Goal: Transaction & Acquisition: Obtain resource

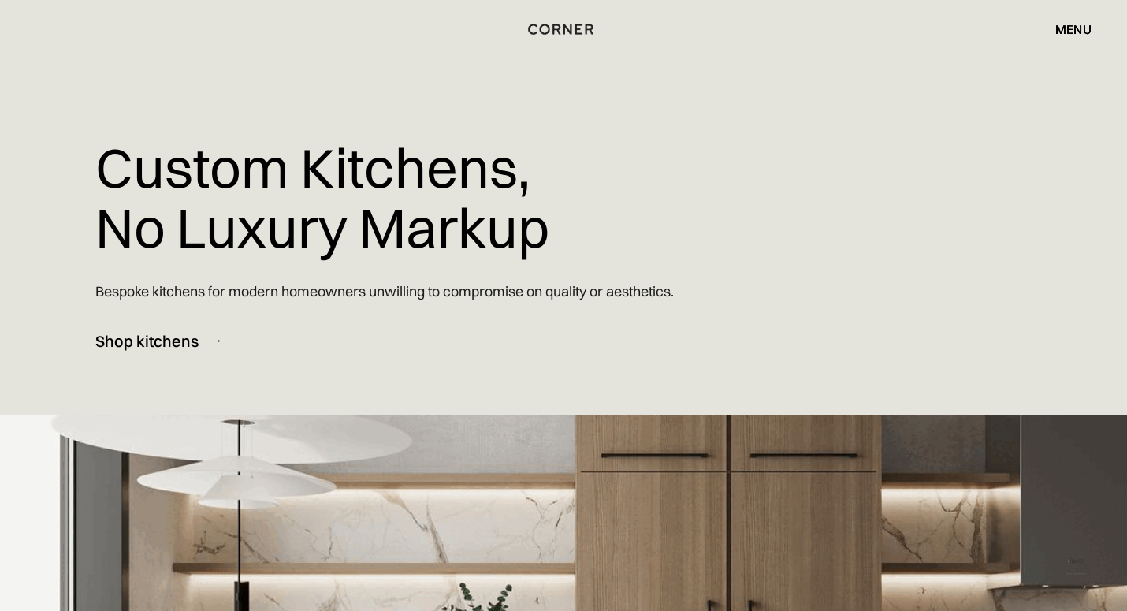
click at [1059, 28] on div "menu" at bounding box center [1073, 29] width 36 height 13
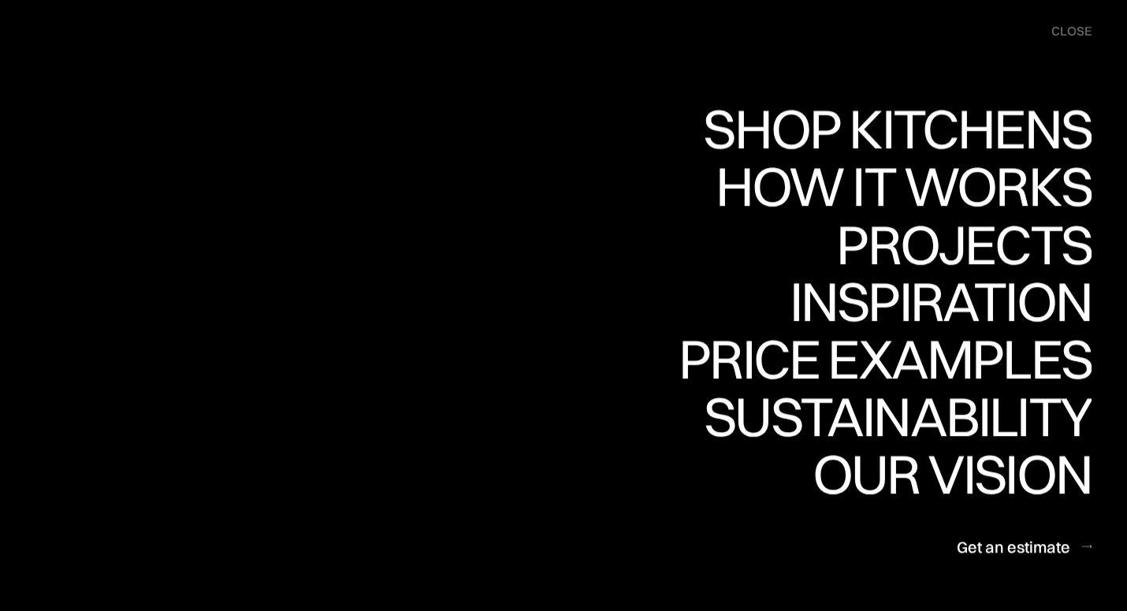
click at [0, 0] on div "Shop Kitchens" at bounding box center [0, 0] width 0 height 0
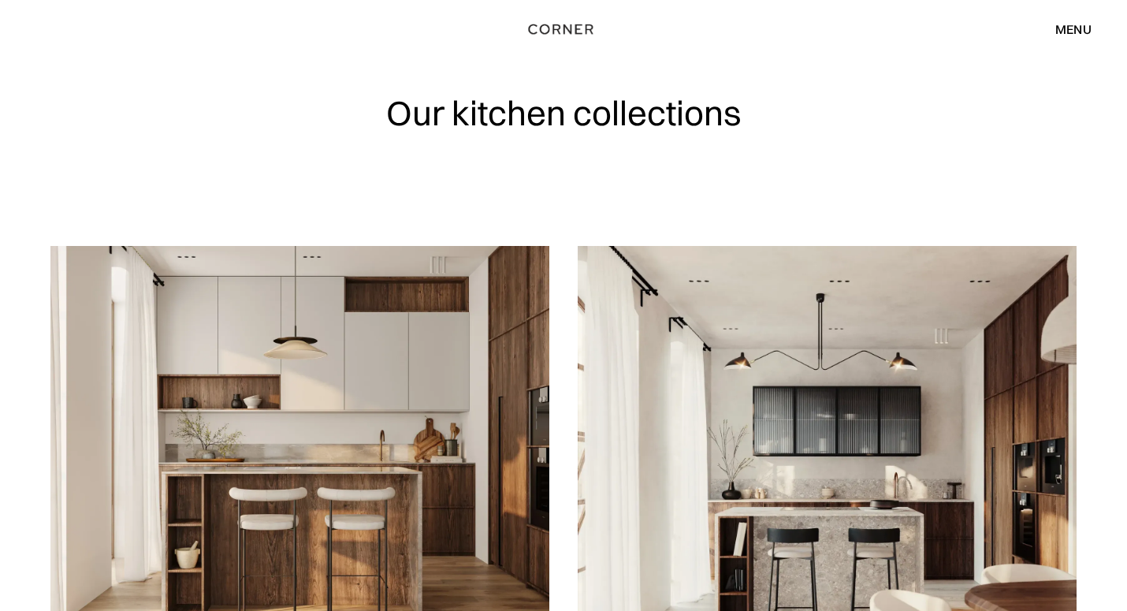
click at [311, 456] on img at bounding box center [299, 445] width 499 height 399
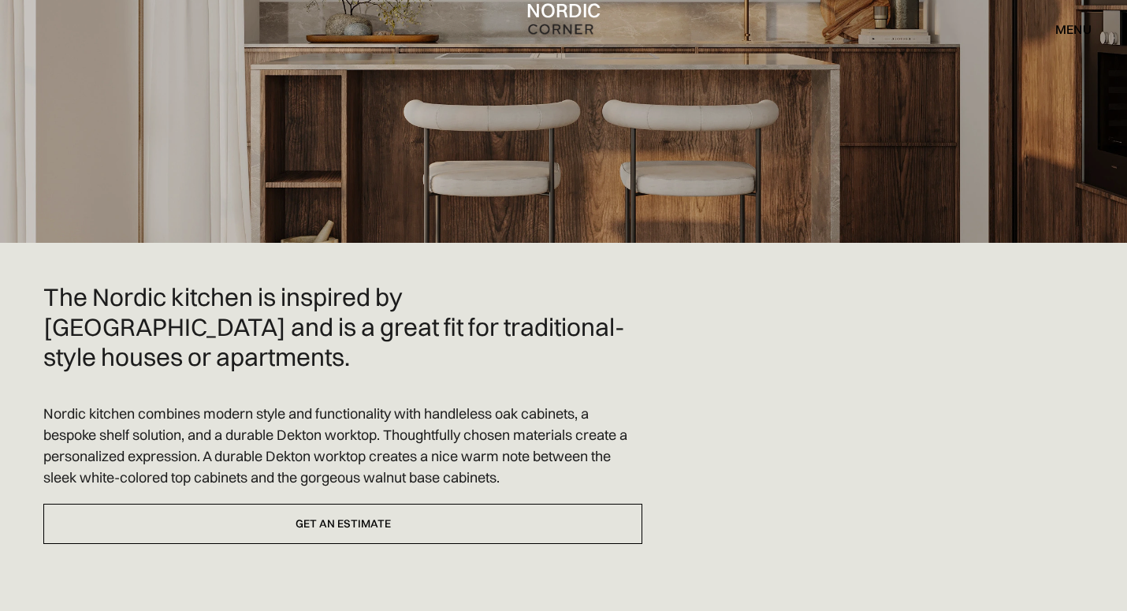
scroll to position [311, 0]
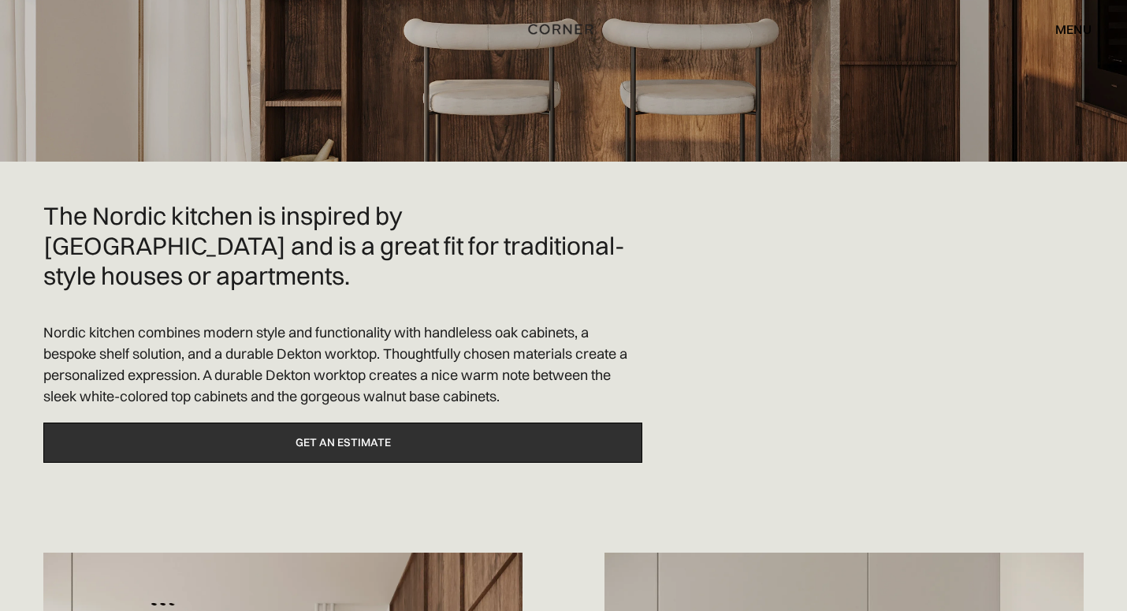
click at [342, 422] on link "Get an estimate" at bounding box center [342, 442] width 599 height 40
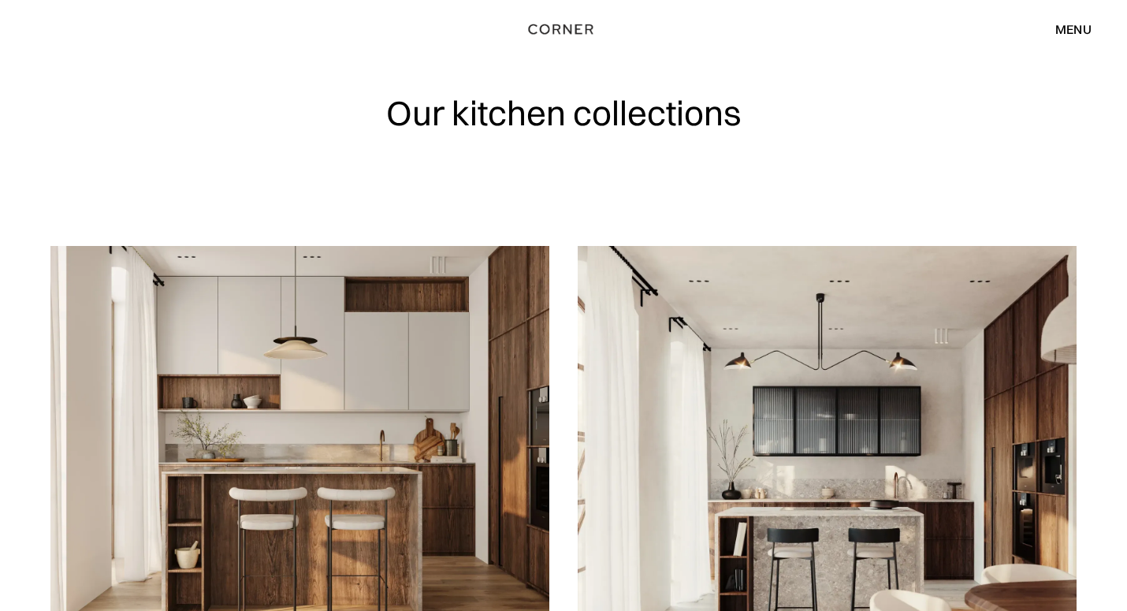
click at [938, 503] on img at bounding box center [827, 445] width 499 height 399
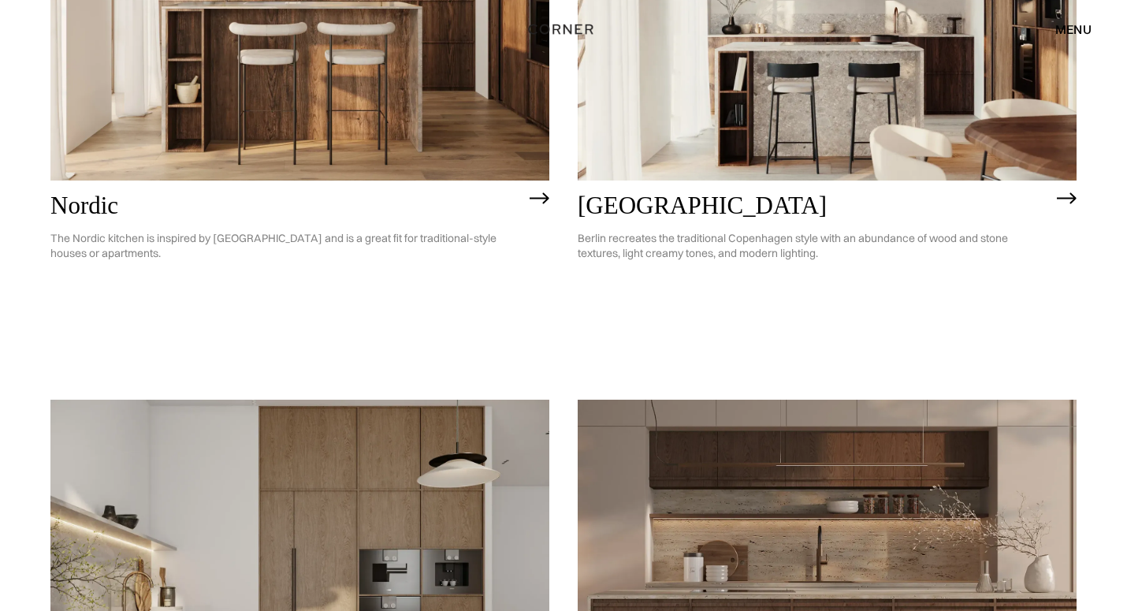
scroll to position [876, 0]
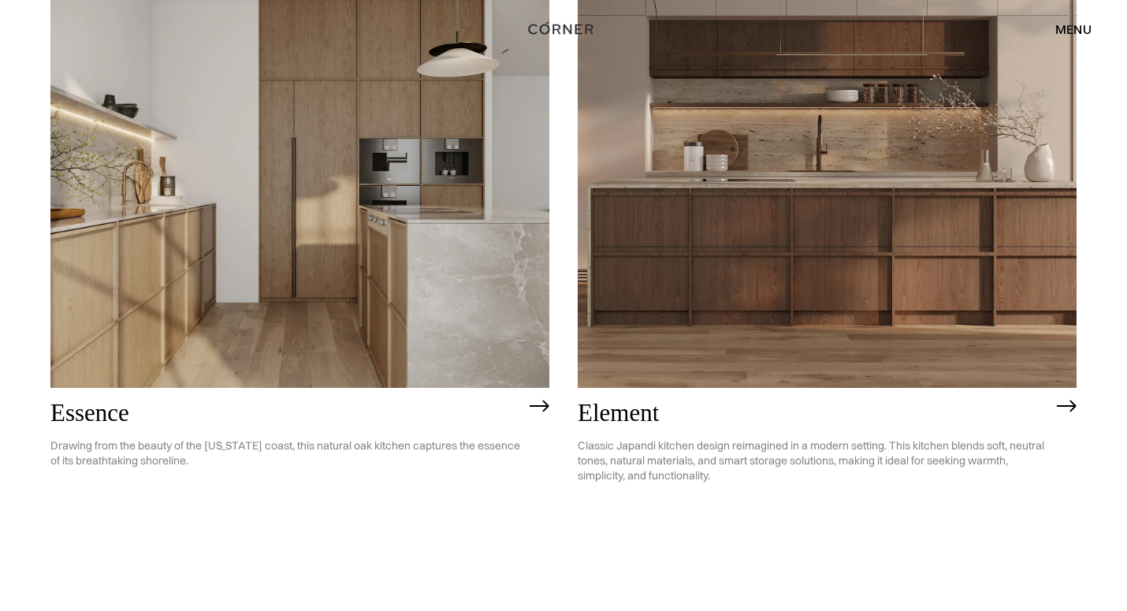
click at [354, 285] on img at bounding box center [299, 188] width 499 height 399
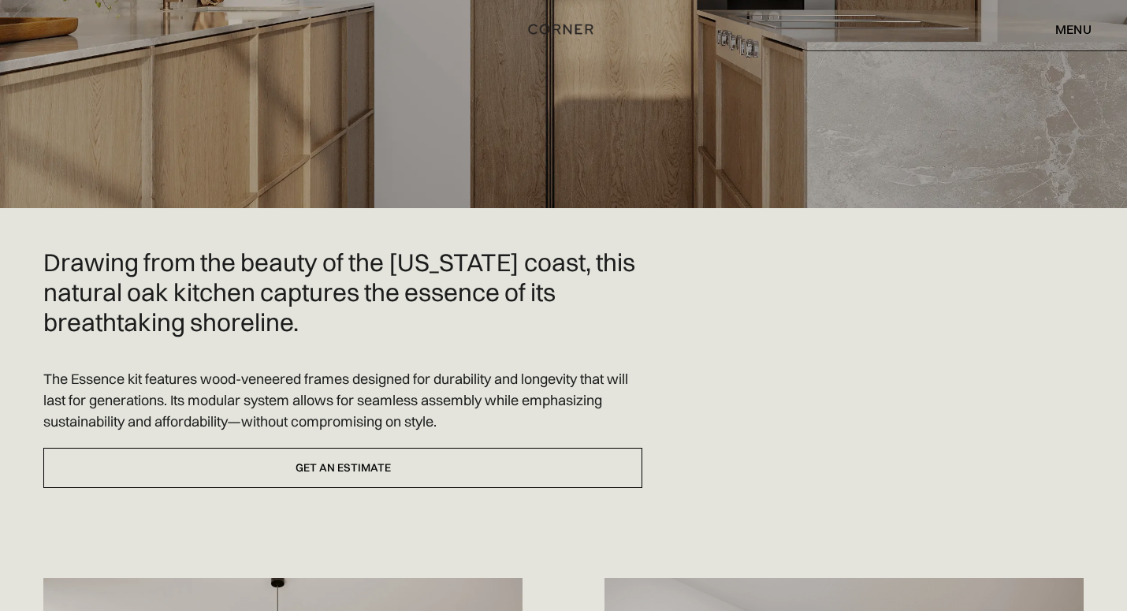
scroll to position [282, 0]
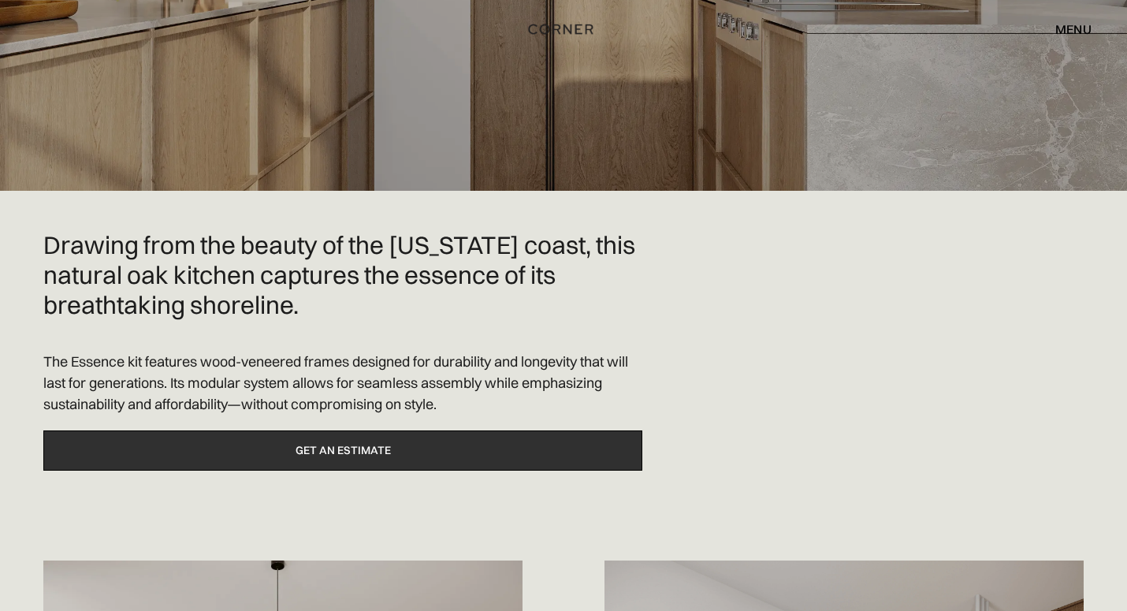
click at [251, 452] on link "Get an estimate" at bounding box center [342, 450] width 599 height 40
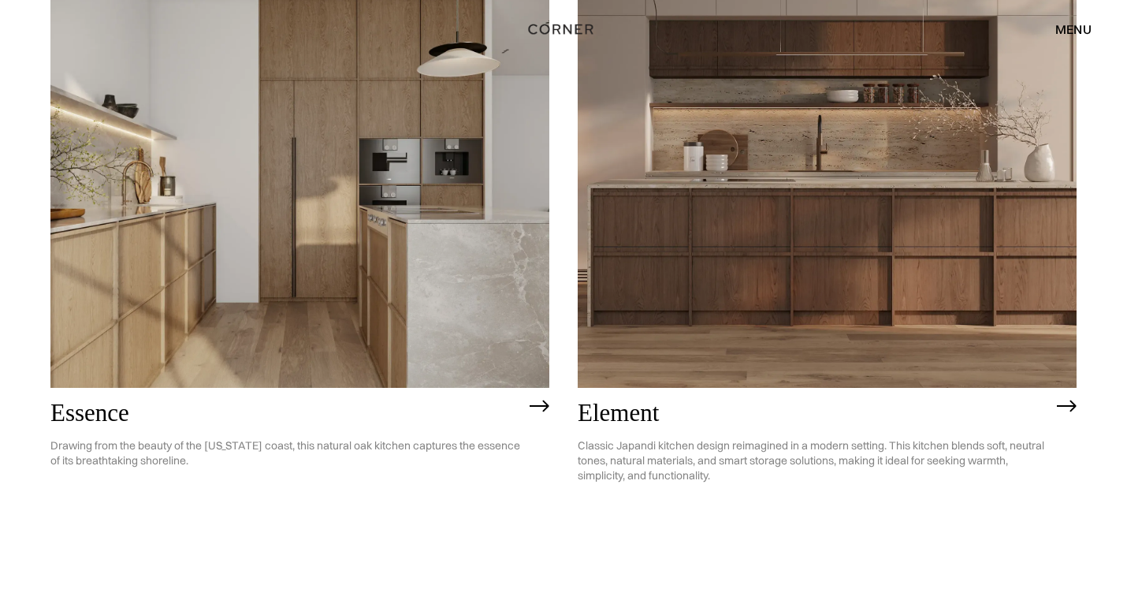
click at [815, 249] on img at bounding box center [827, 188] width 499 height 399
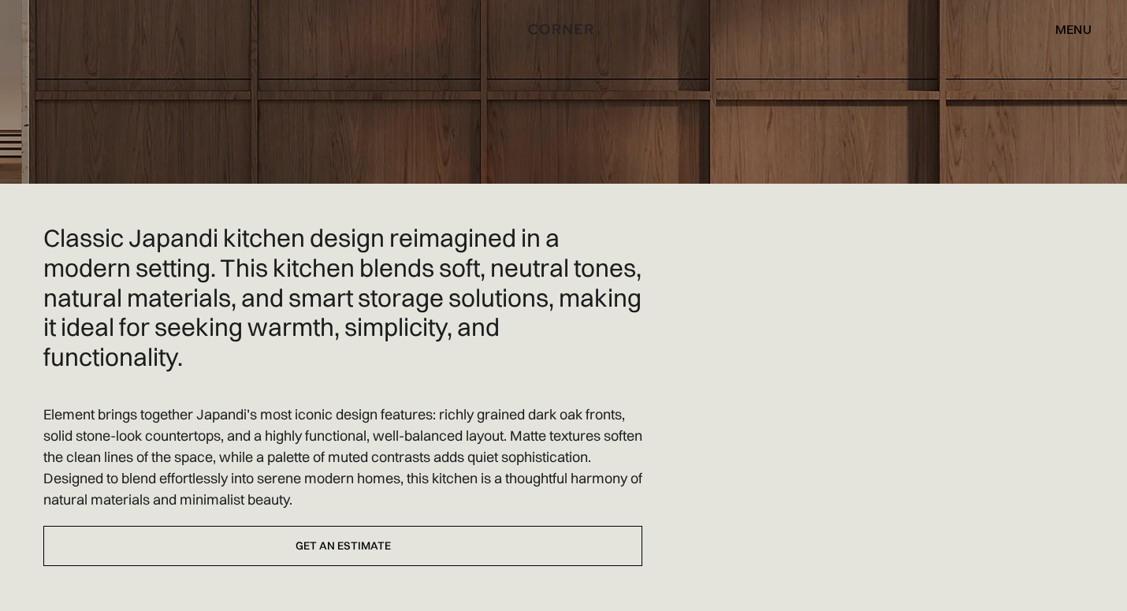
scroll to position [342, 0]
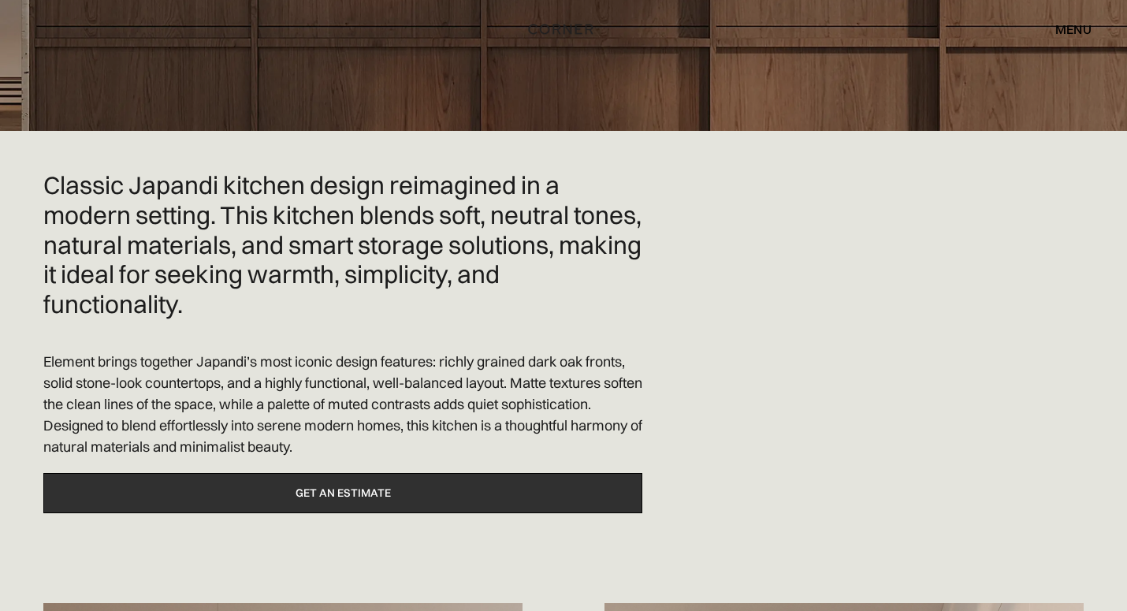
click at [189, 493] on link "Get an estimate" at bounding box center [342, 493] width 599 height 40
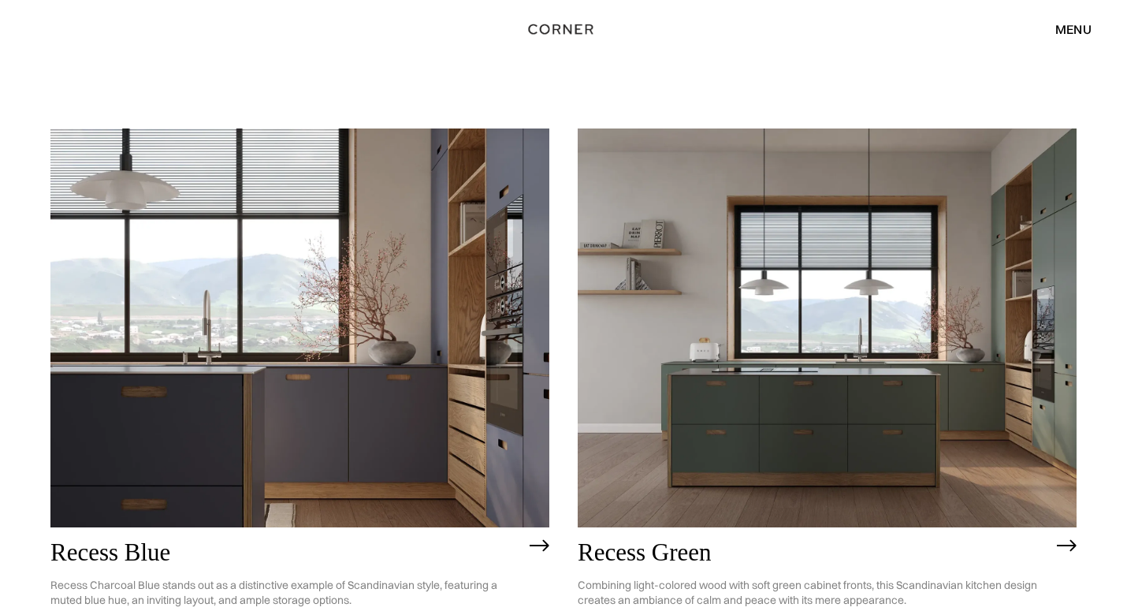
scroll to position [1406, 0]
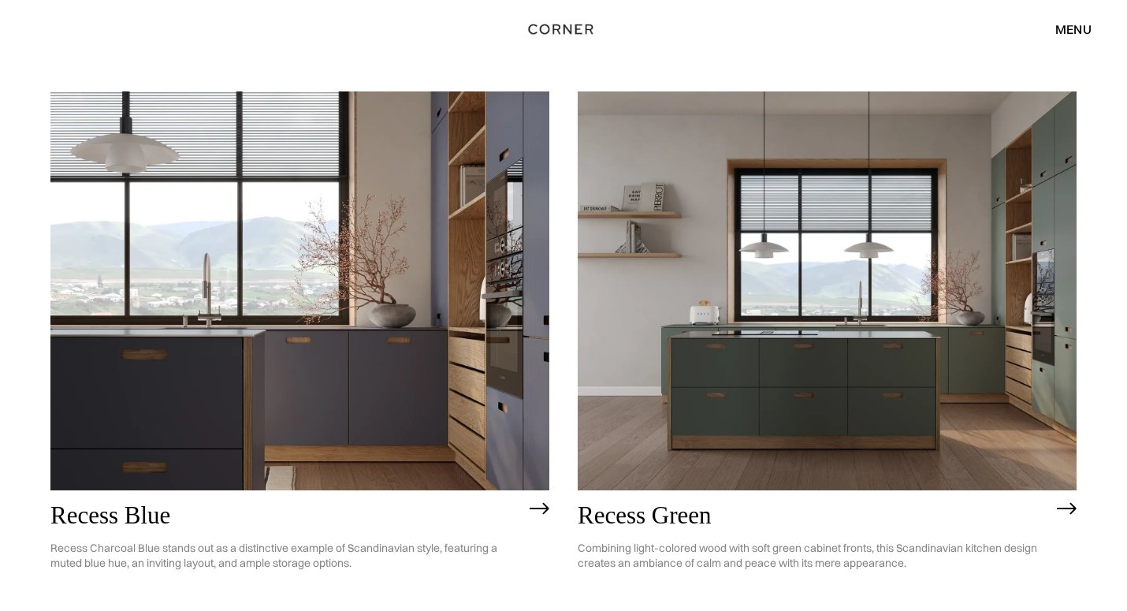
click at [236, 389] on img at bounding box center [299, 290] width 499 height 399
click at [247, 367] on img at bounding box center [299, 290] width 499 height 399
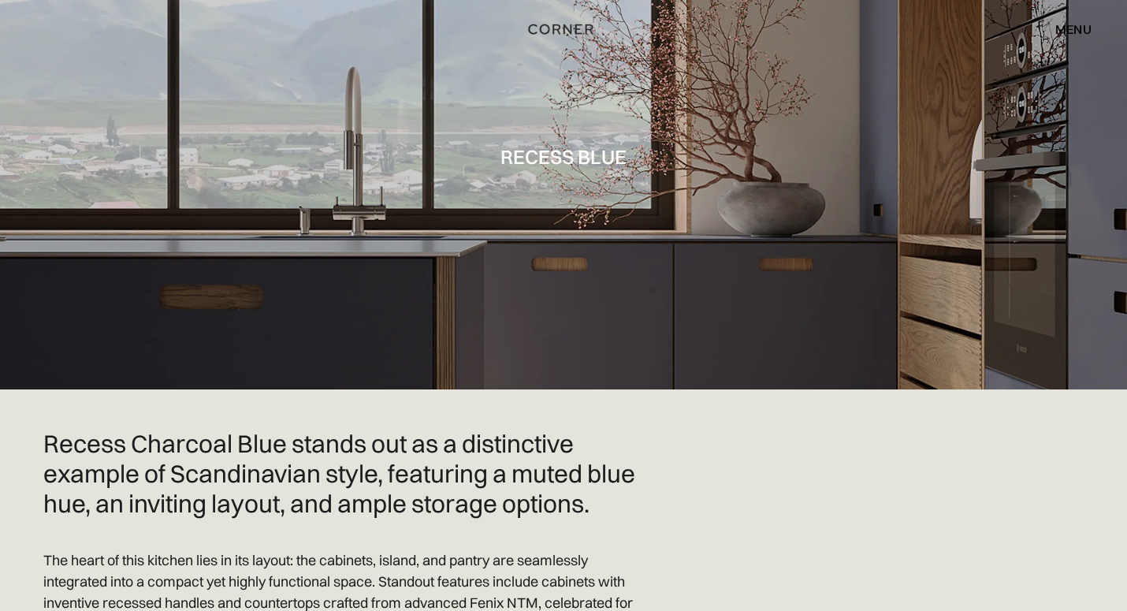
scroll to position [369, 0]
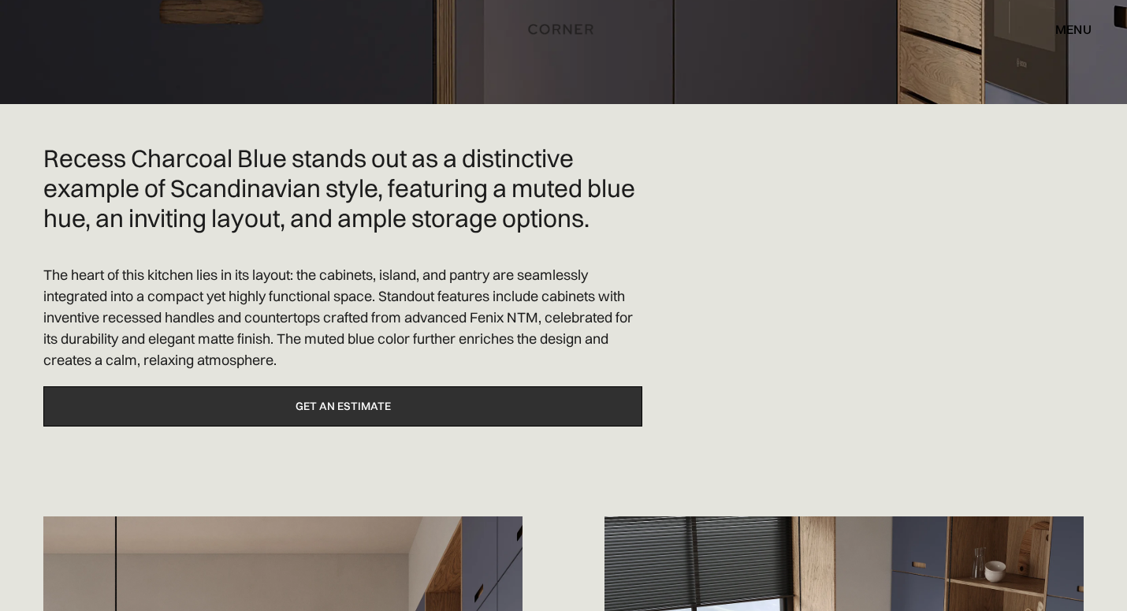
click at [334, 406] on link "Get an estimate" at bounding box center [342, 406] width 599 height 40
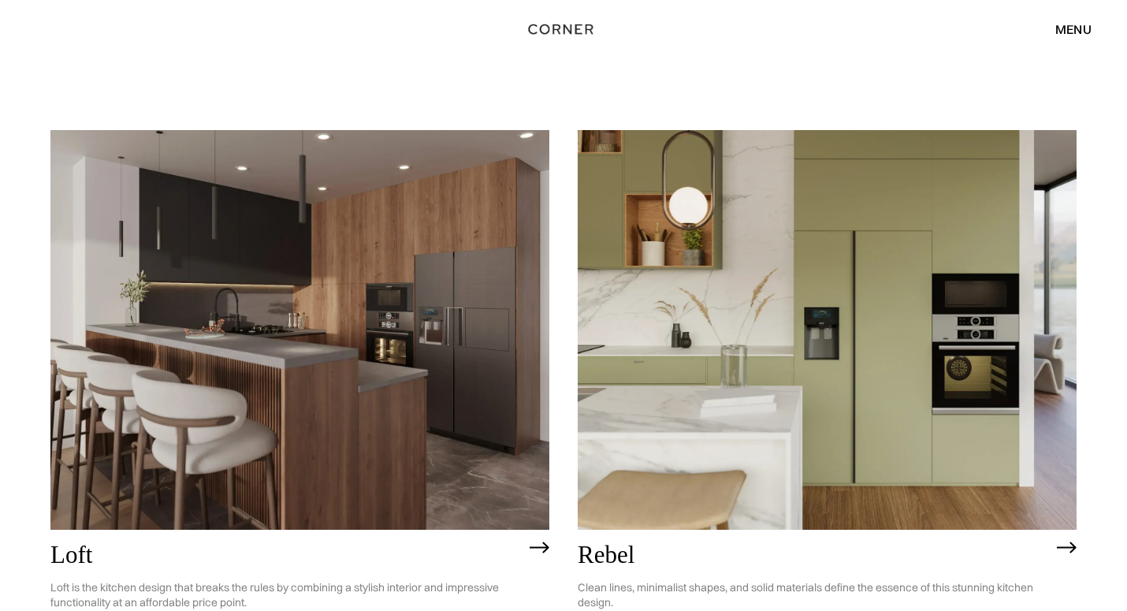
scroll to position [1406, 0]
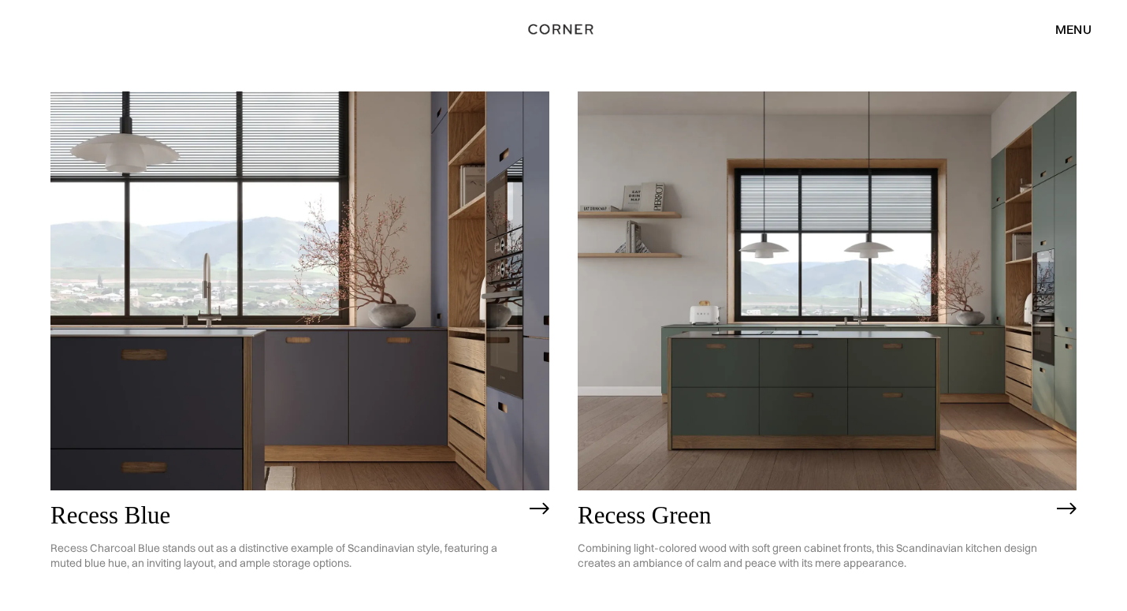
click at [810, 394] on img at bounding box center [827, 290] width 499 height 399
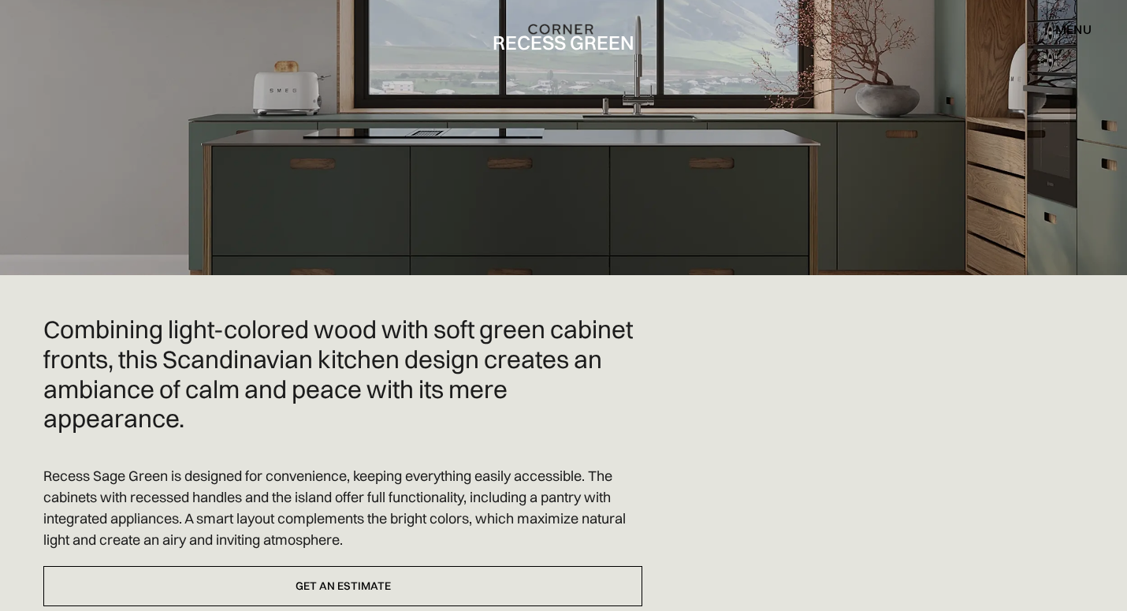
scroll to position [231, 0]
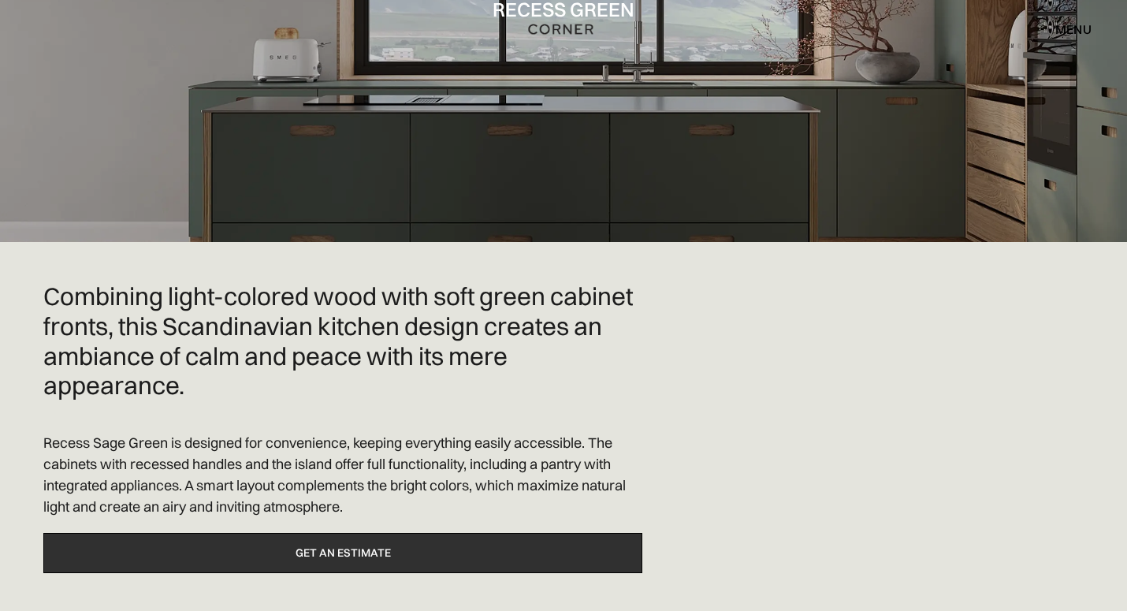
click at [224, 560] on link "Get an estimate" at bounding box center [342, 553] width 599 height 40
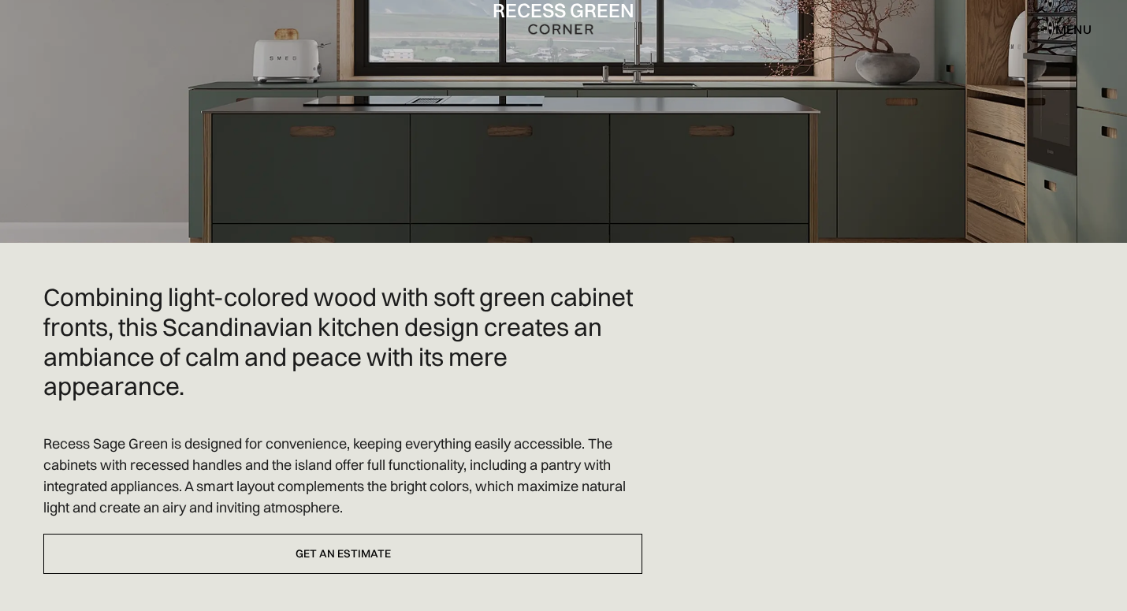
scroll to position [231, 0]
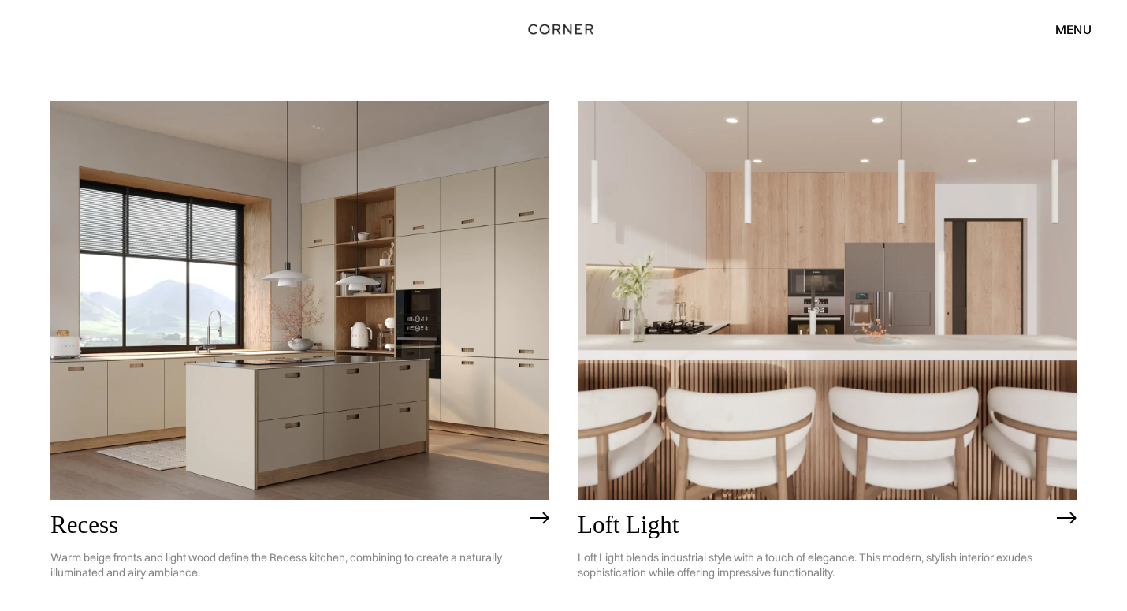
scroll to position [2045, 0]
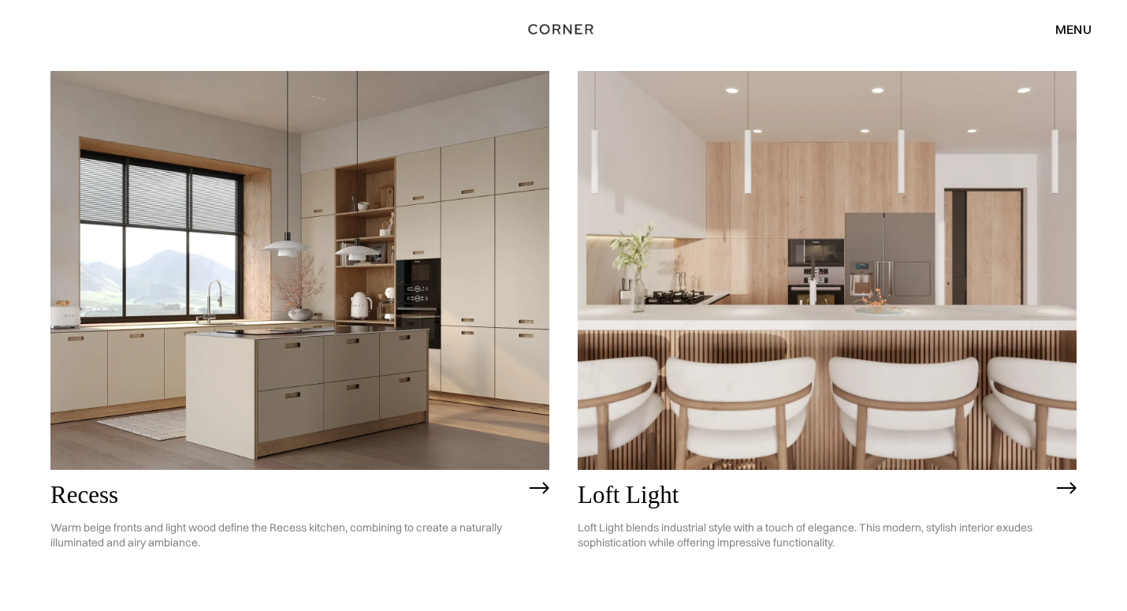
click at [787, 311] on img at bounding box center [827, 270] width 499 height 399
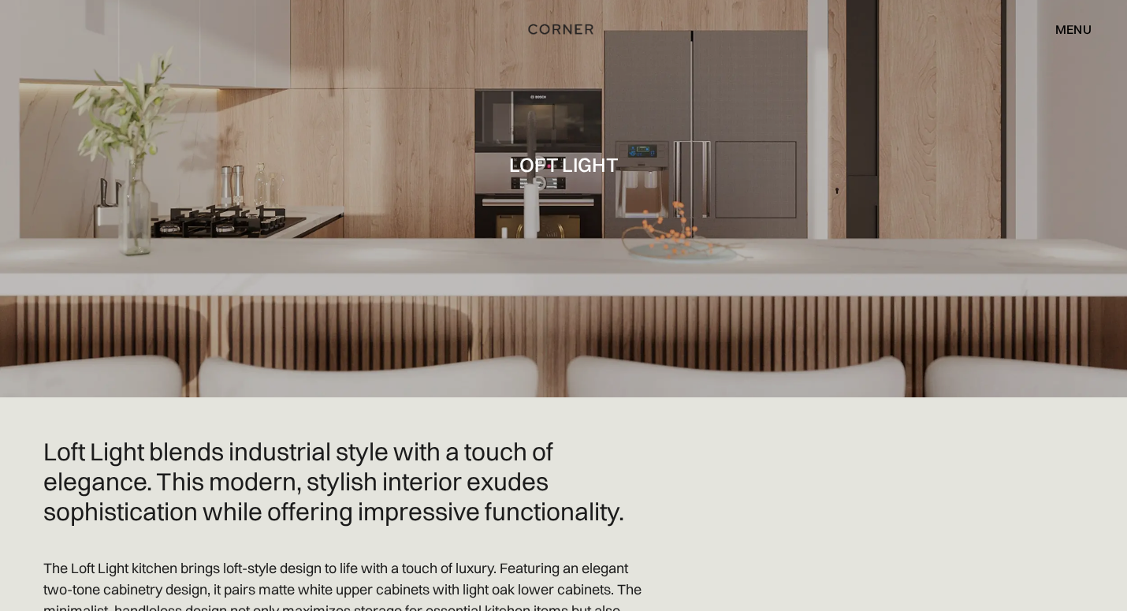
scroll to position [331, 0]
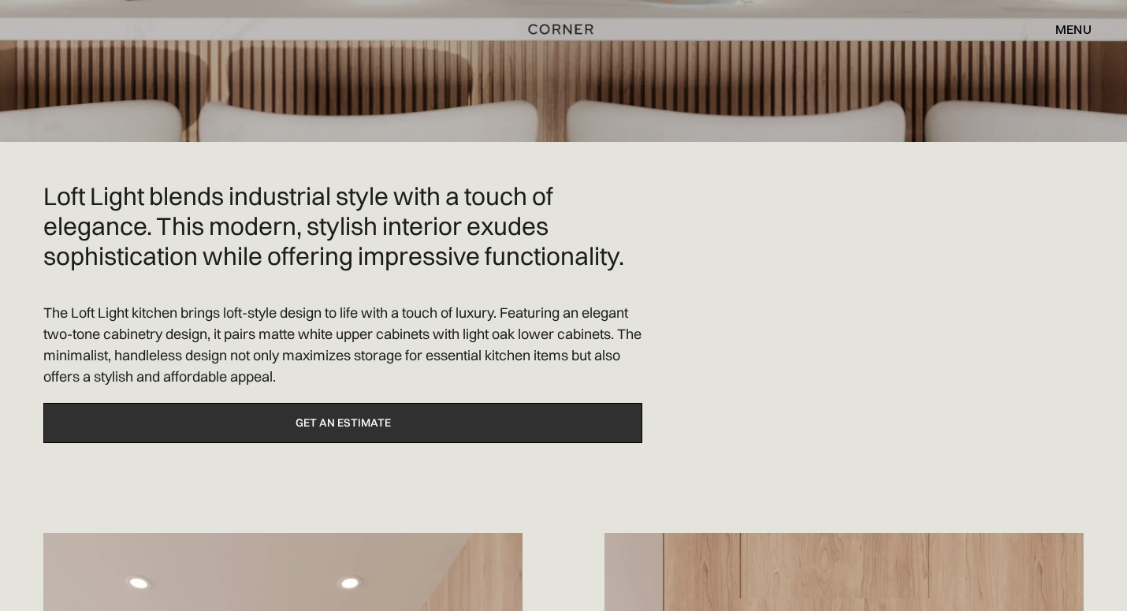
click at [283, 431] on link "Get an estimate" at bounding box center [342, 423] width 599 height 40
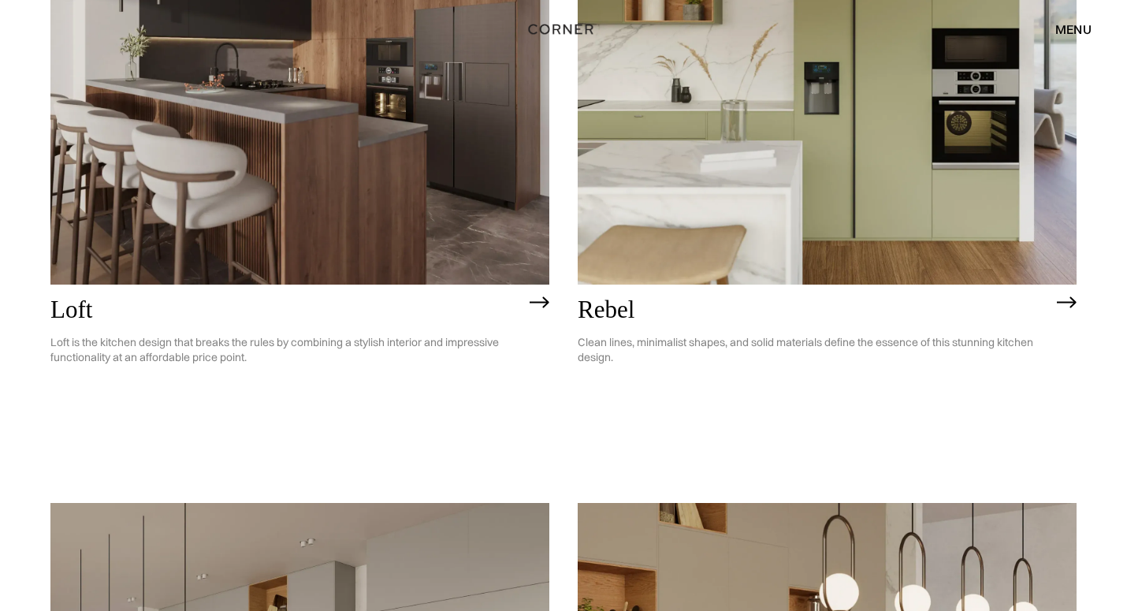
scroll to position [2812, 0]
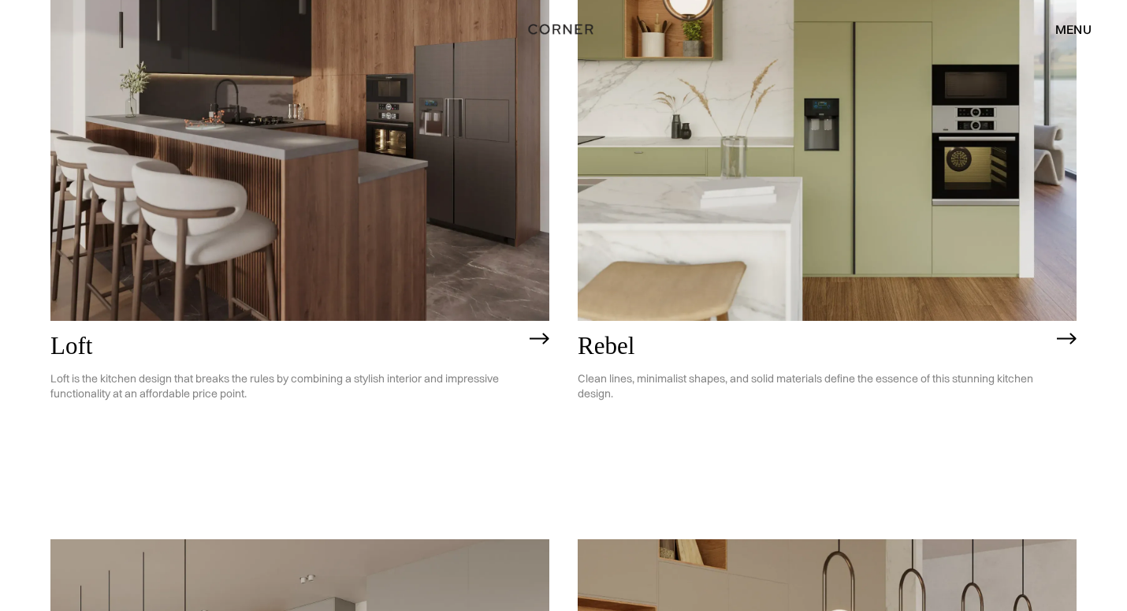
click at [278, 254] on img at bounding box center [299, 120] width 499 height 399
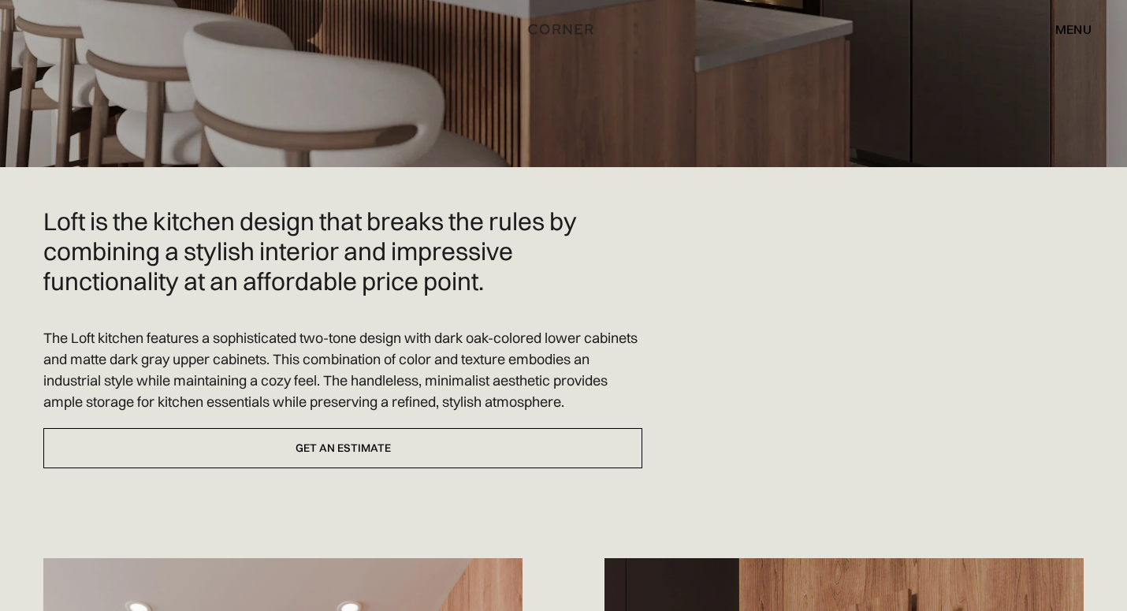
scroll to position [318, 0]
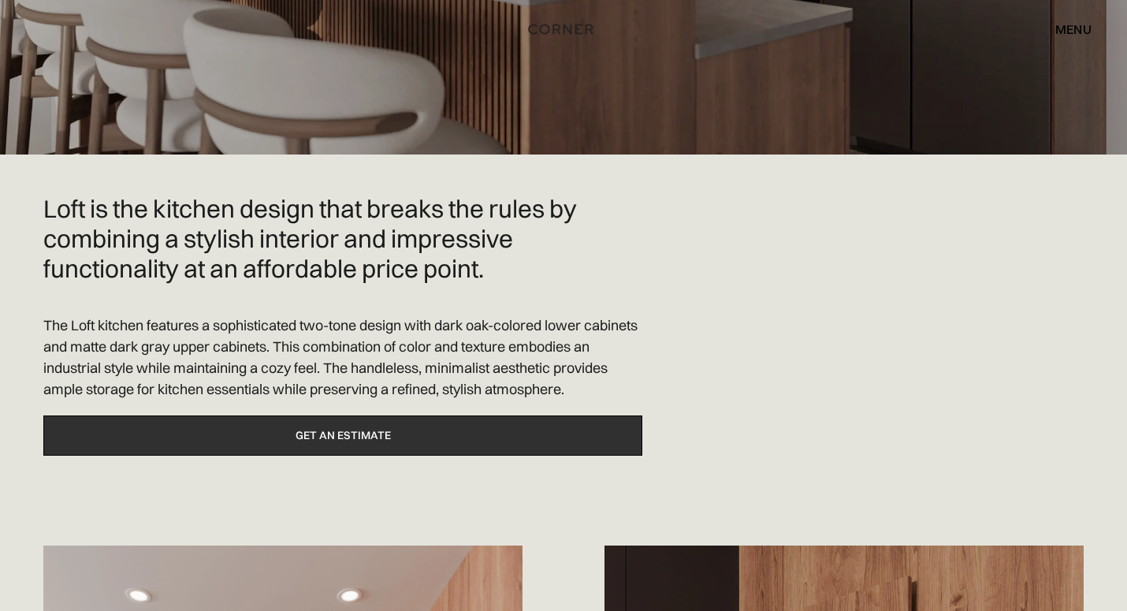
click at [296, 429] on link "Get an estimate" at bounding box center [342, 435] width 599 height 40
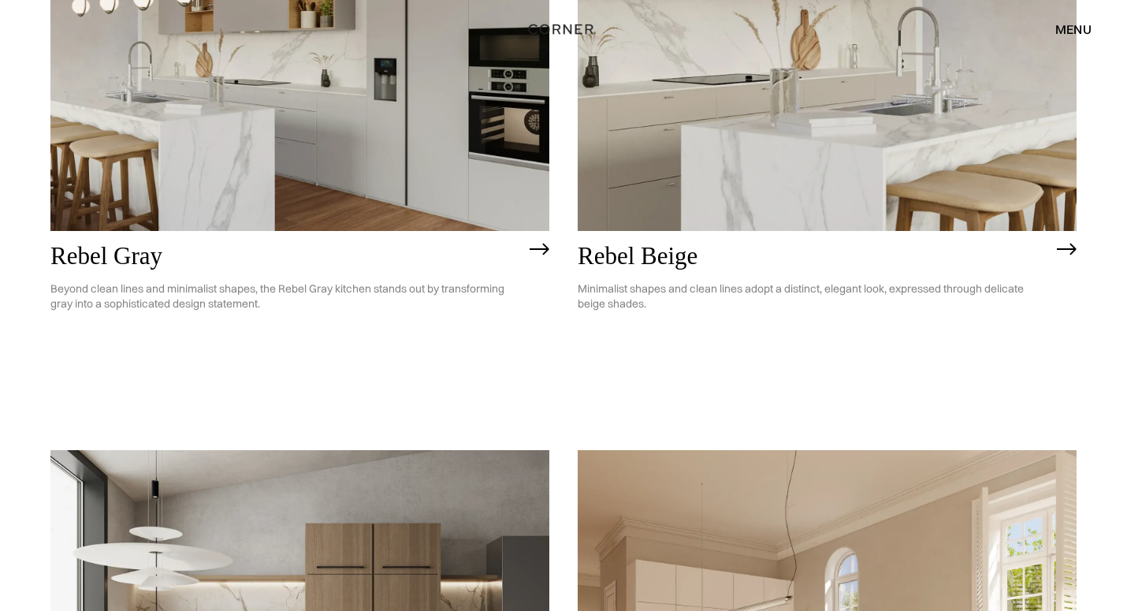
scroll to position [3396, 0]
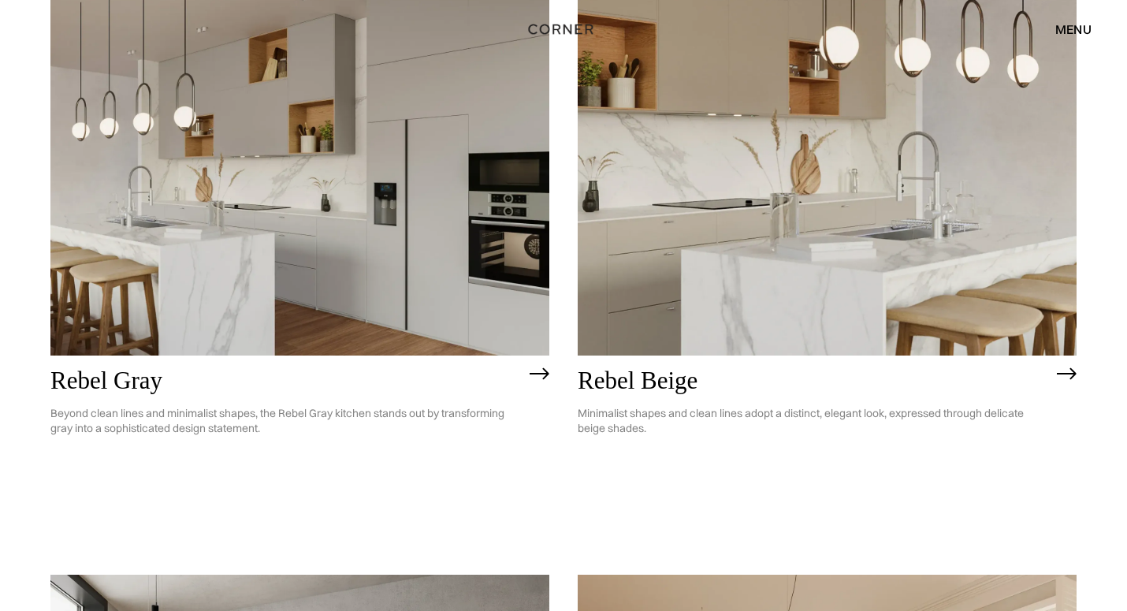
click at [1071, 31] on div "menu" at bounding box center [1073, 29] width 36 height 13
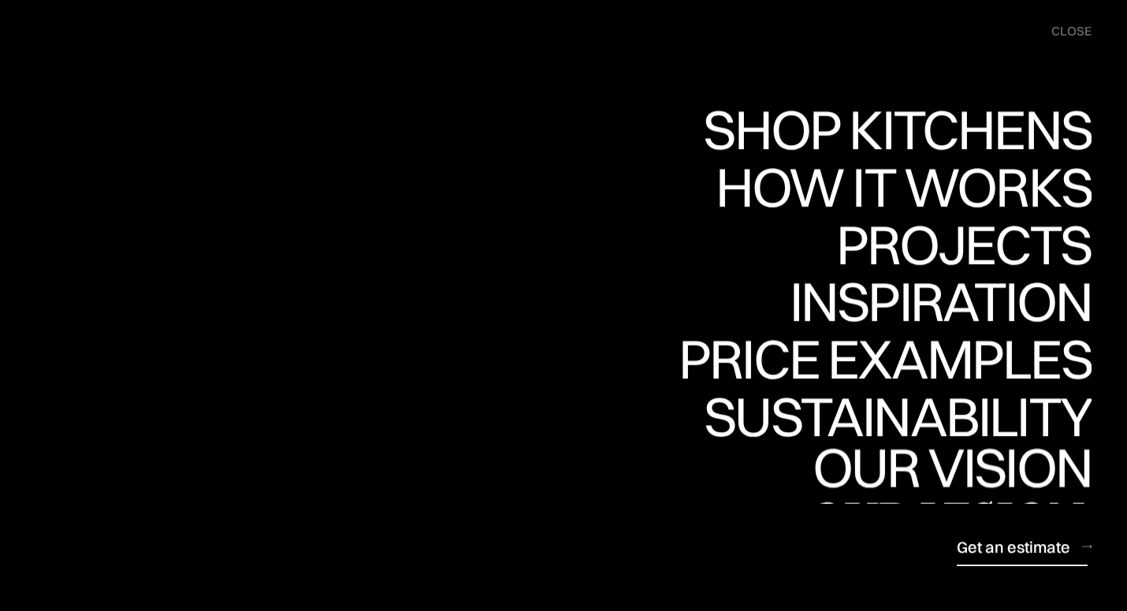
click at [990, 549] on div "Get an estimate" at bounding box center [1014, 546] width 114 height 21
